Goal: Find specific page/section: Find specific page/section

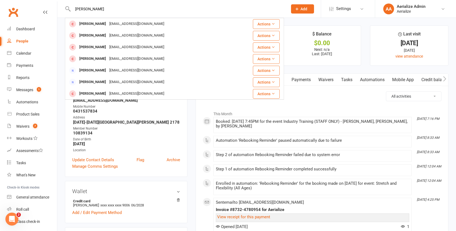
type input "[PERSON_NAME]"
drag, startPoint x: 105, startPoint y: 6, endPoint x: 102, endPoint y: 10, distance: 4.3
click at [102, 10] on input "[PERSON_NAME]" at bounding box center [177, 9] width 213 height 8
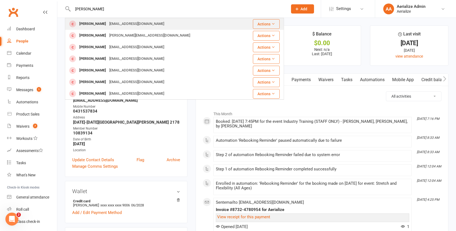
type input "[PERSON_NAME]"
click at [96, 22] on div "[PERSON_NAME]" at bounding box center [93, 24] width 30 height 8
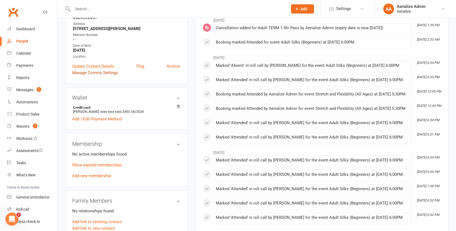
scroll to position [97, 0]
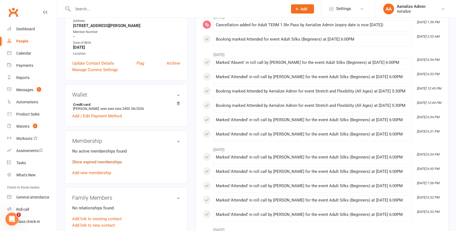
click at [102, 160] on link "Show expired memberships" at bounding box center [97, 162] width 50 height 5
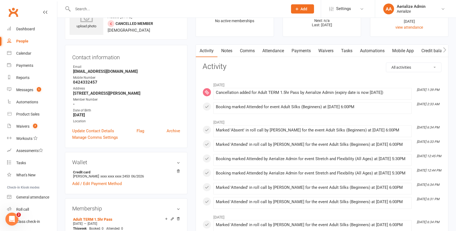
scroll to position [0, 0]
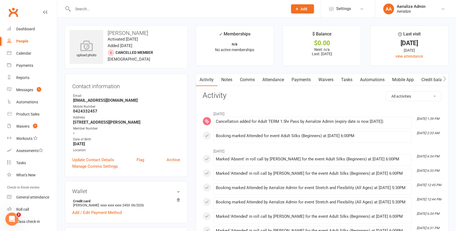
click at [406, 78] on link "Mobile App" at bounding box center [403, 80] width 29 height 12
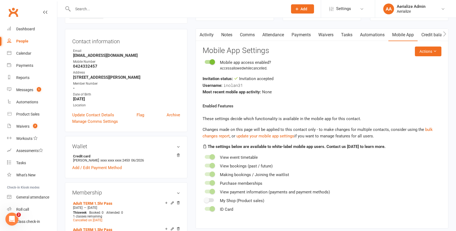
scroll to position [45, 0]
